Goal: Navigation & Orientation: Understand site structure

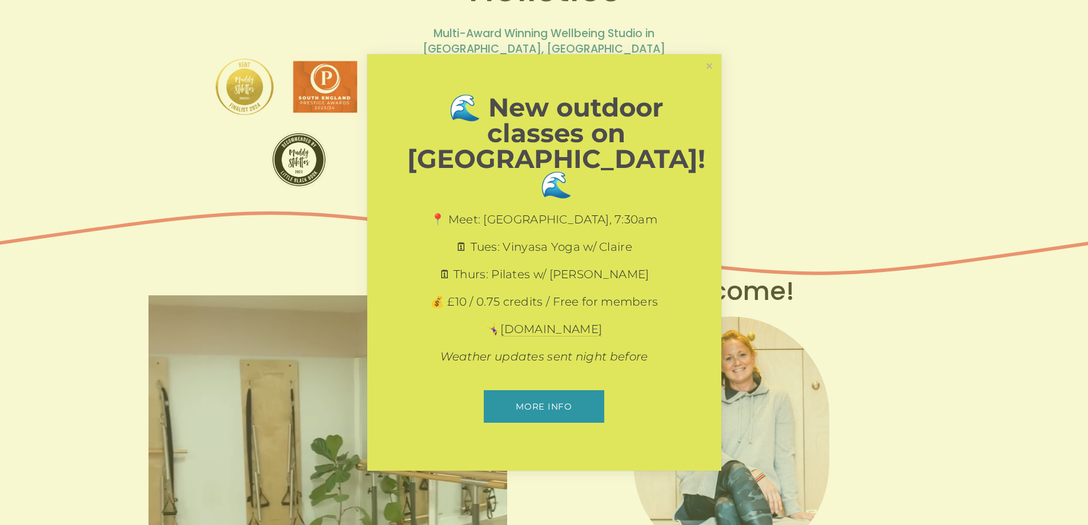
scroll to position [285, 0]
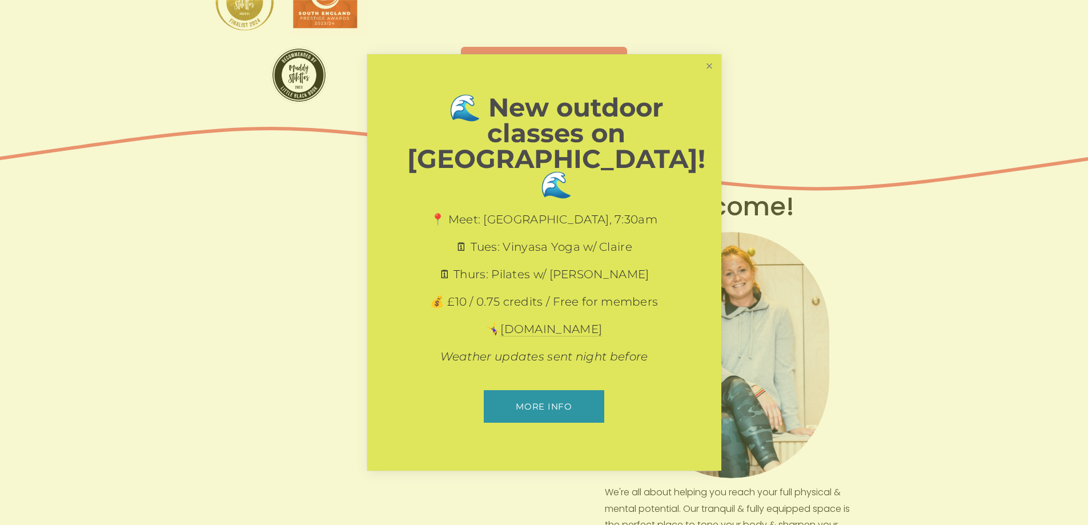
click at [706, 76] on link "Close" at bounding box center [709, 66] width 20 height 20
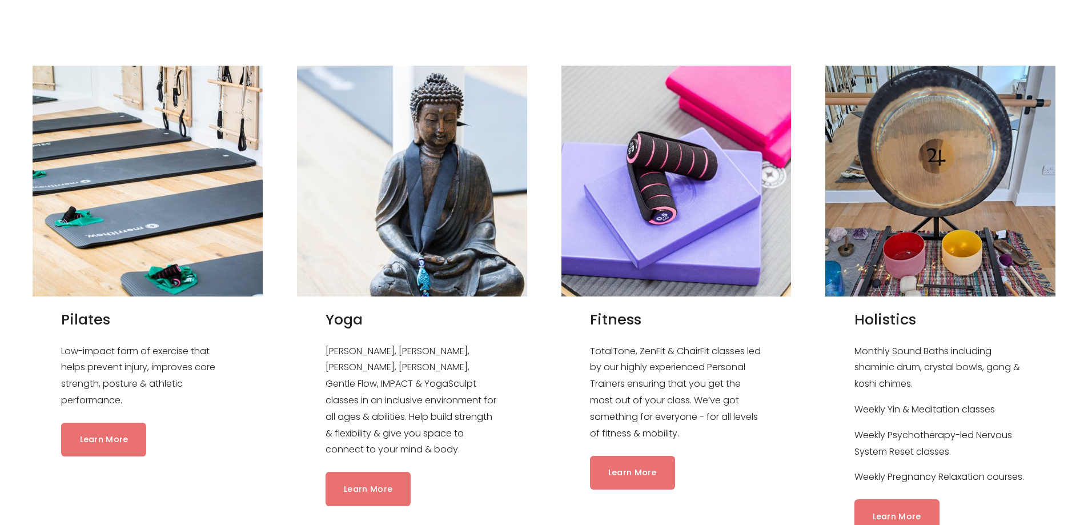
scroll to position [1142, 0]
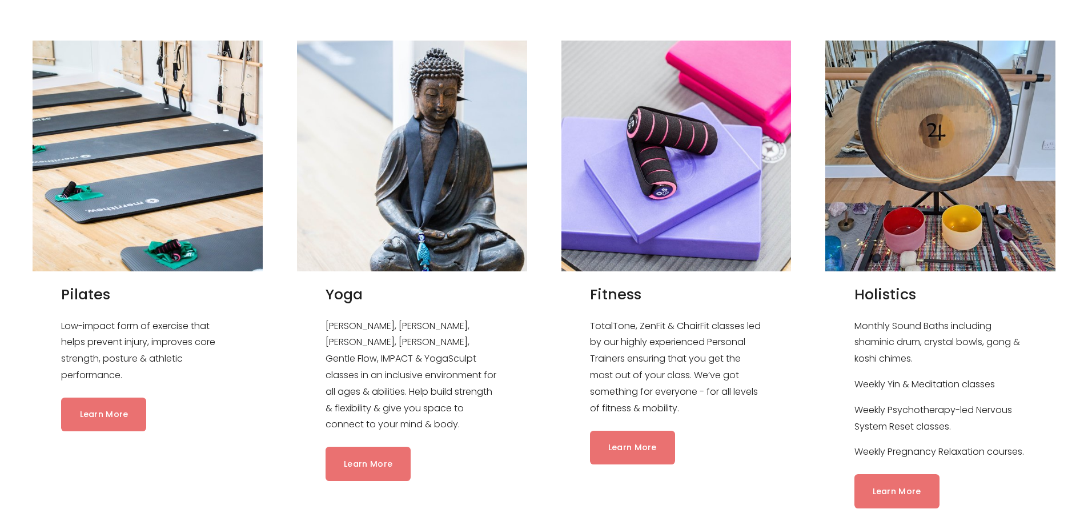
click at [363, 449] on link "Learn More" at bounding box center [367, 463] width 85 height 34
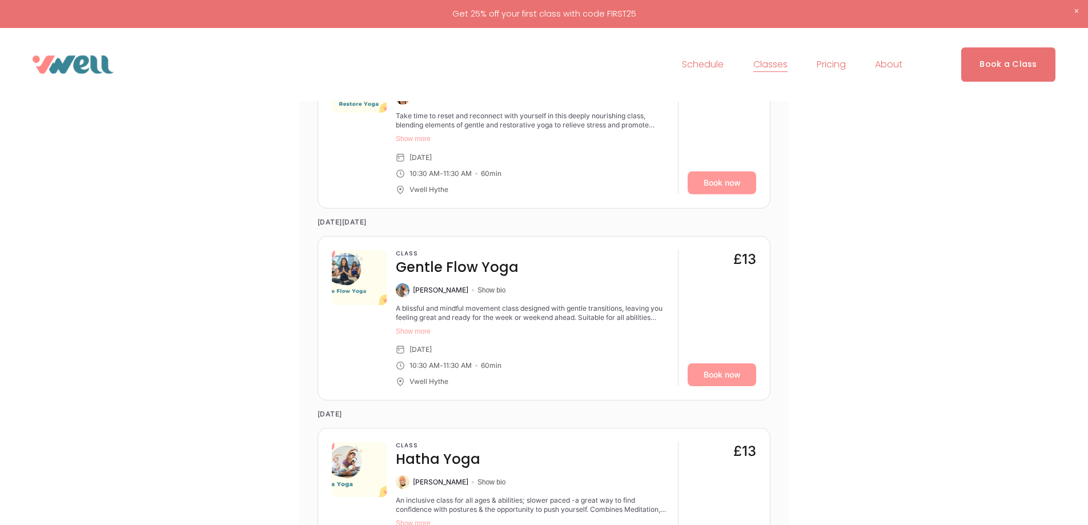
scroll to position [3825, 0]
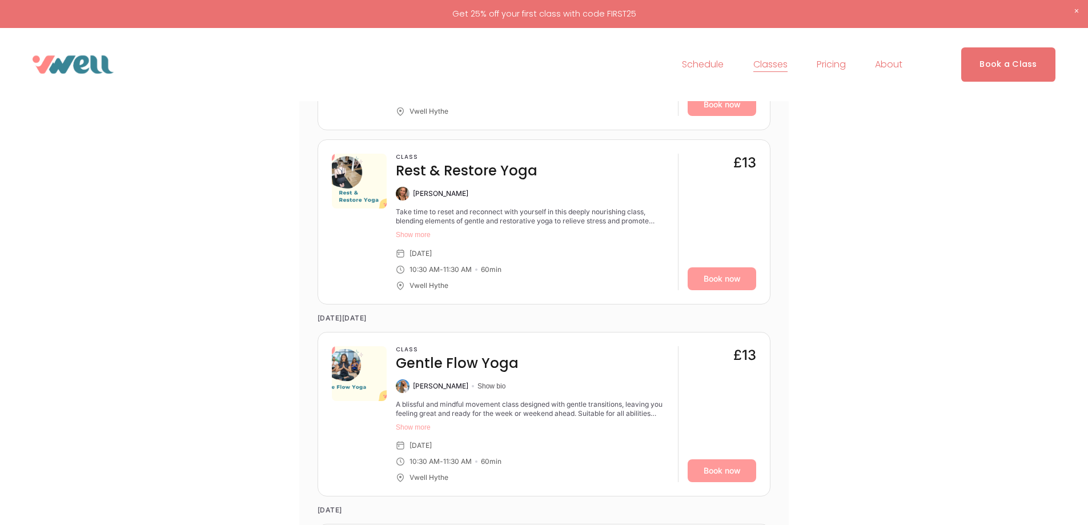
click at [0, 0] on span "Our Team" at bounding box center [0, 0] width 0 height 0
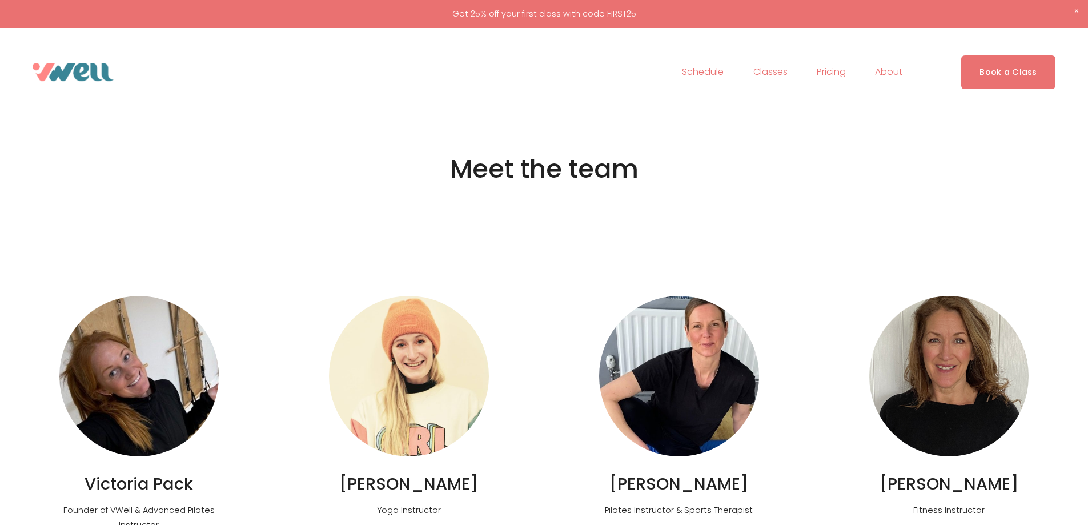
click at [0, 0] on span "Holistics" at bounding box center [0, 0] width 0 height 0
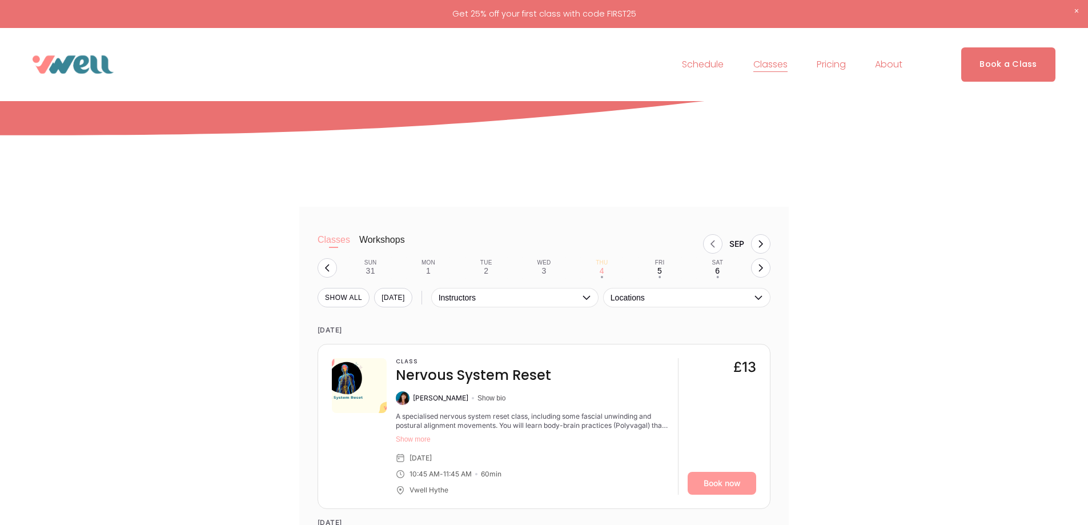
scroll to position [400, 0]
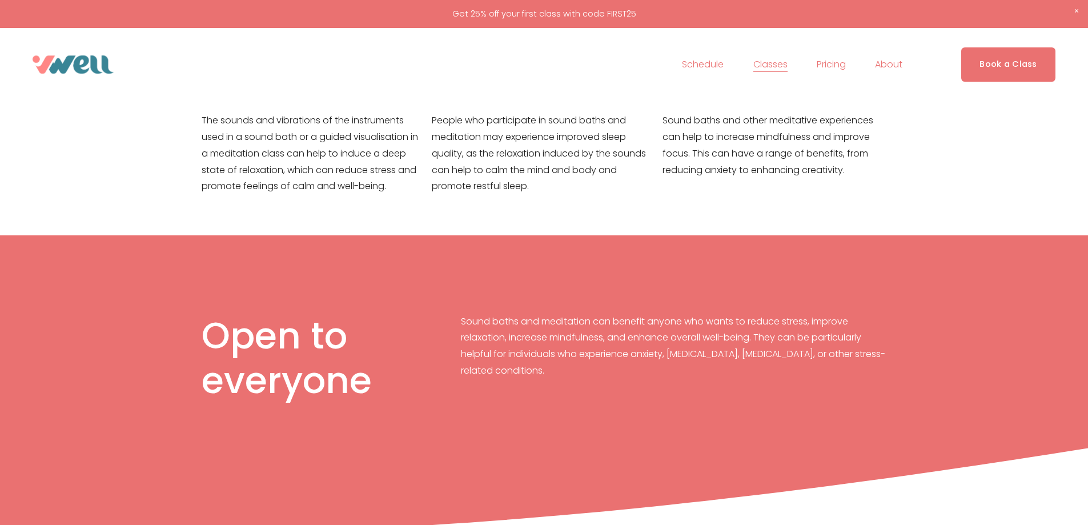
click at [0, 0] on span "Private Sessions" at bounding box center [0, 0] width 0 height 0
